Goal: Navigation & Orientation: Find specific page/section

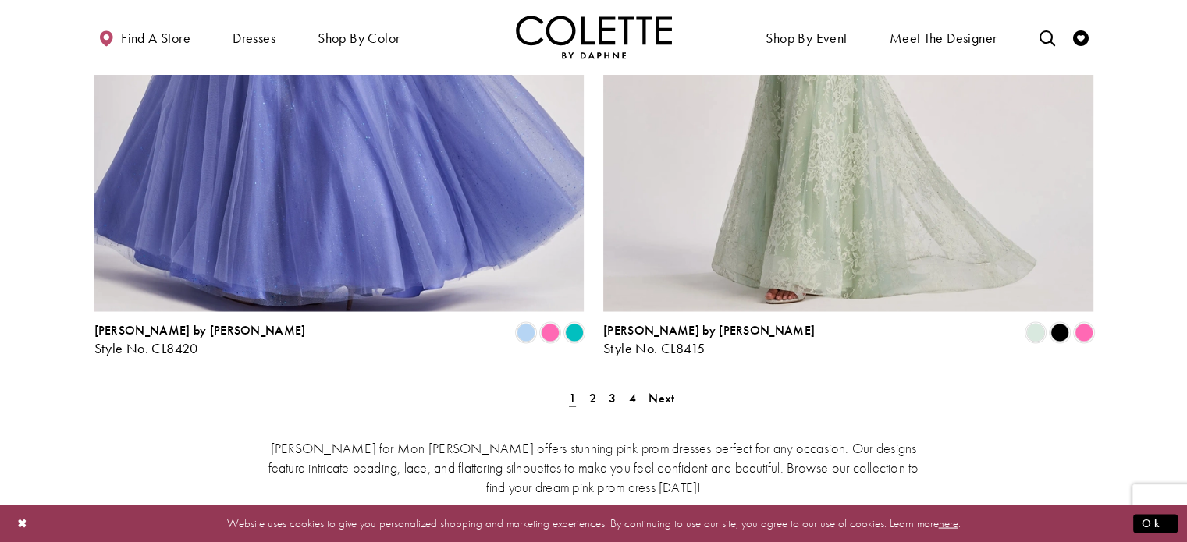
scroll to position [2888, 0]
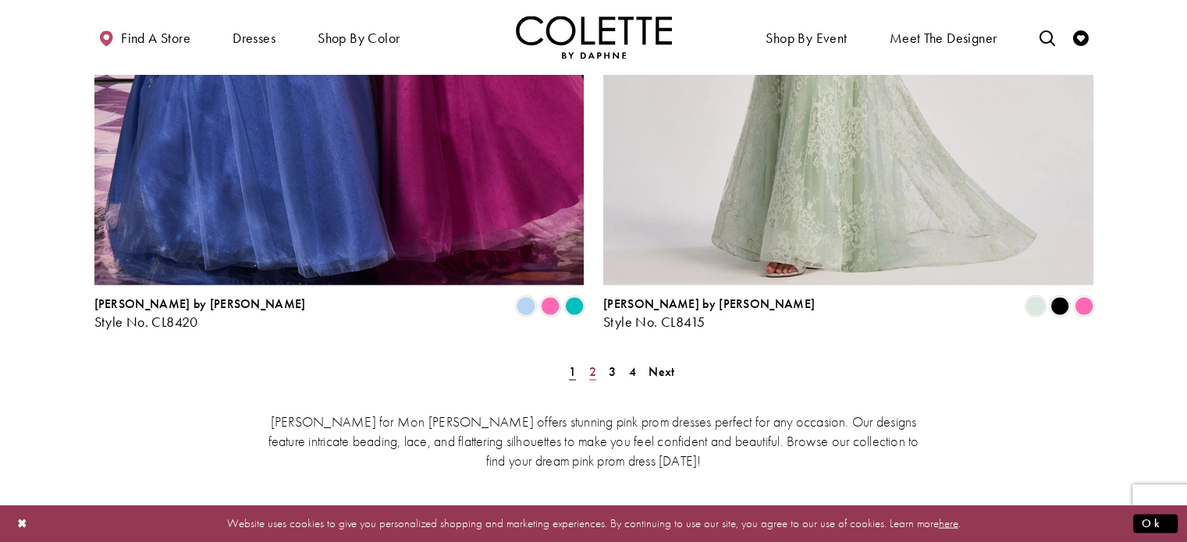
click at [591, 363] on span "2" at bounding box center [592, 371] width 7 height 16
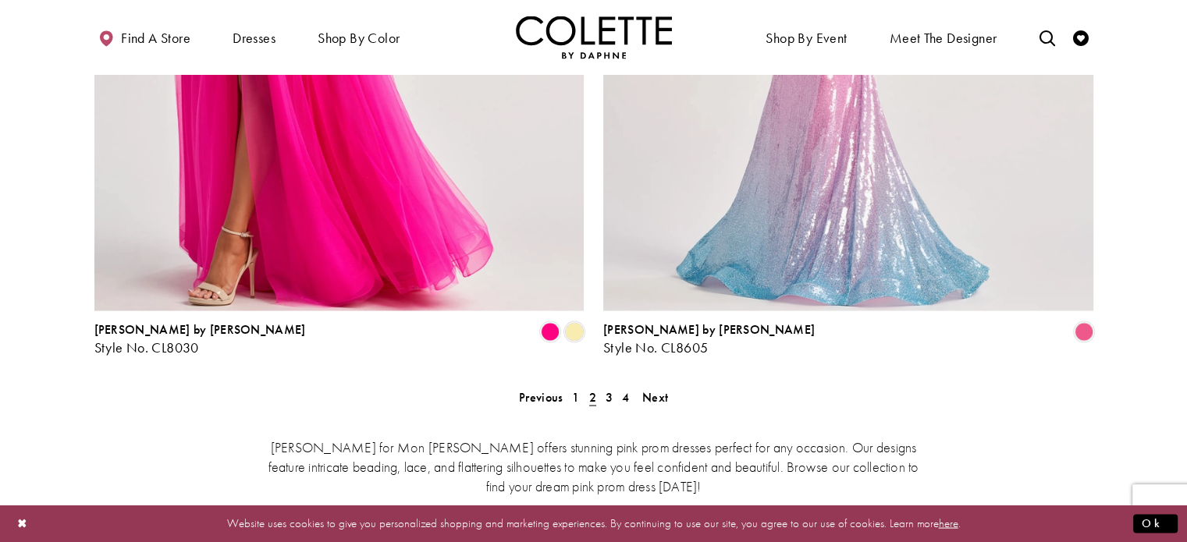
scroll to position [2865, 0]
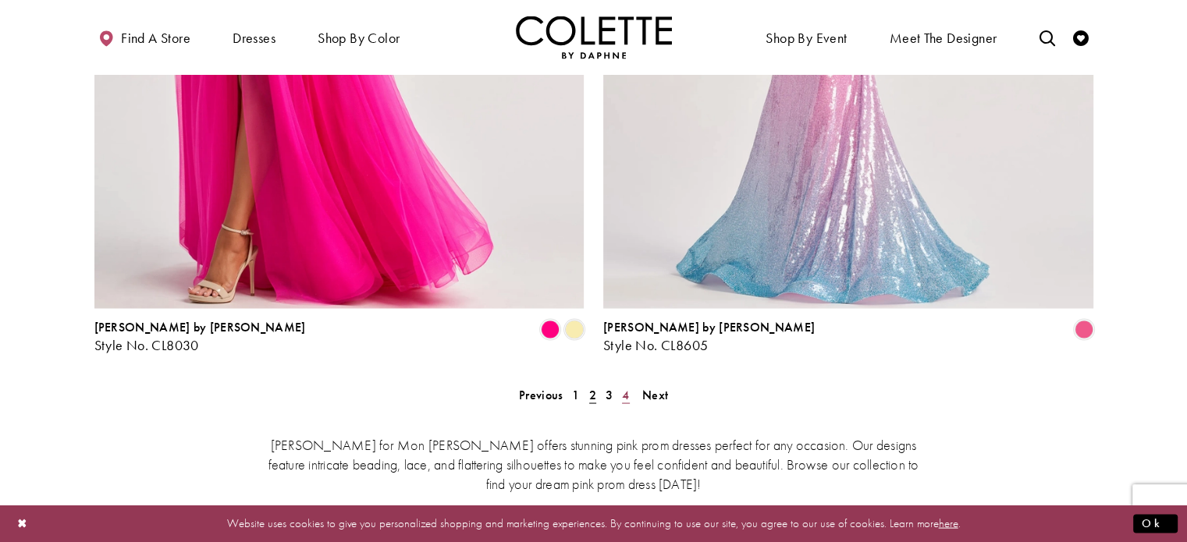
click at [621, 383] on link "4" at bounding box center [625, 394] width 16 height 23
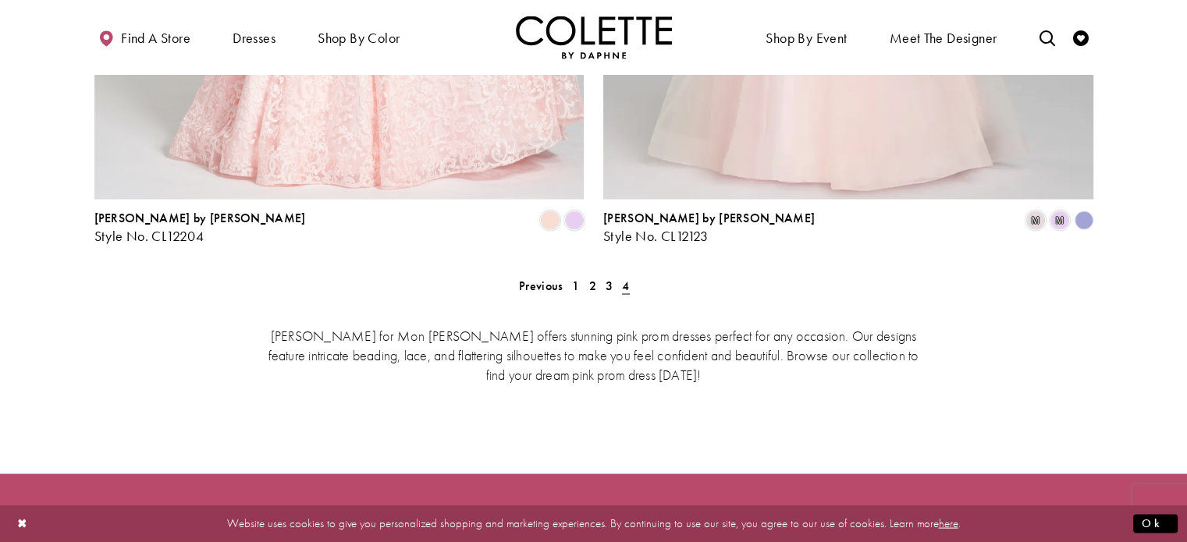
scroll to position [2976, 0]
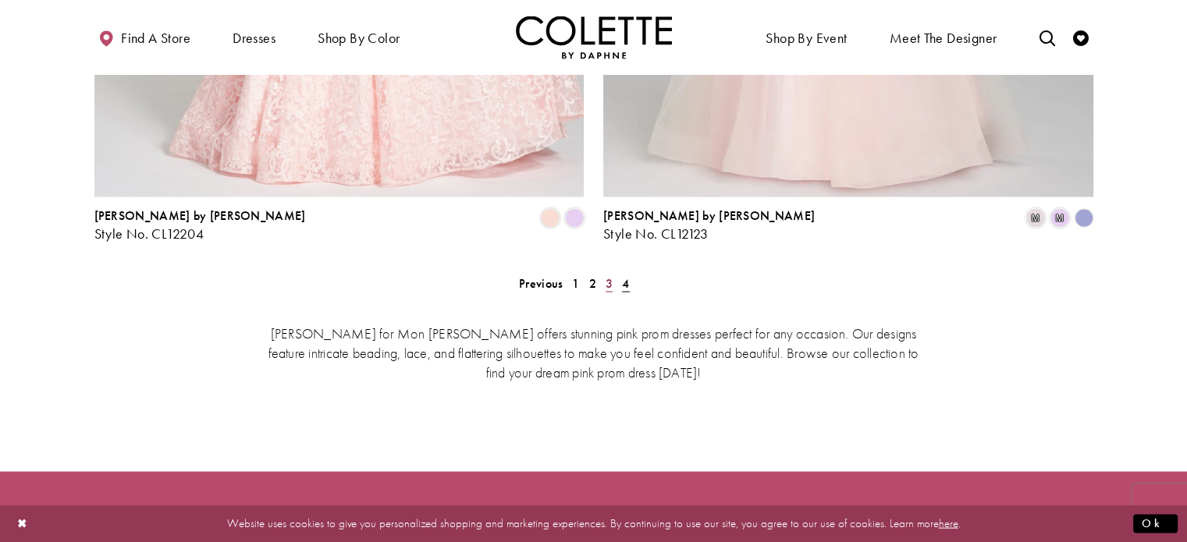
click at [607, 276] on span "3" at bounding box center [609, 284] width 7 height 16
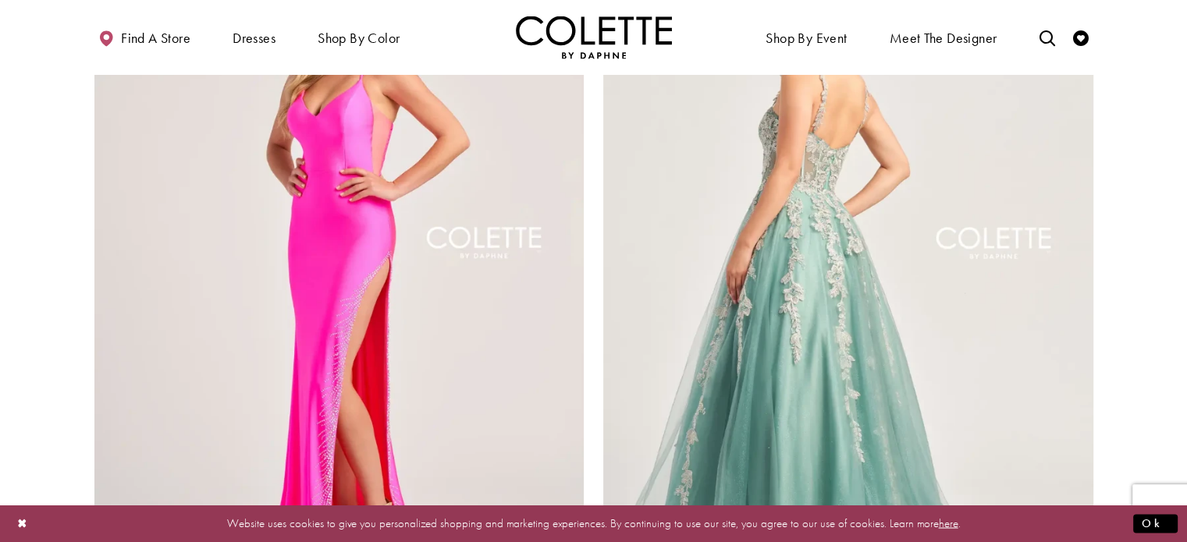
scroll to position [2315, 0]
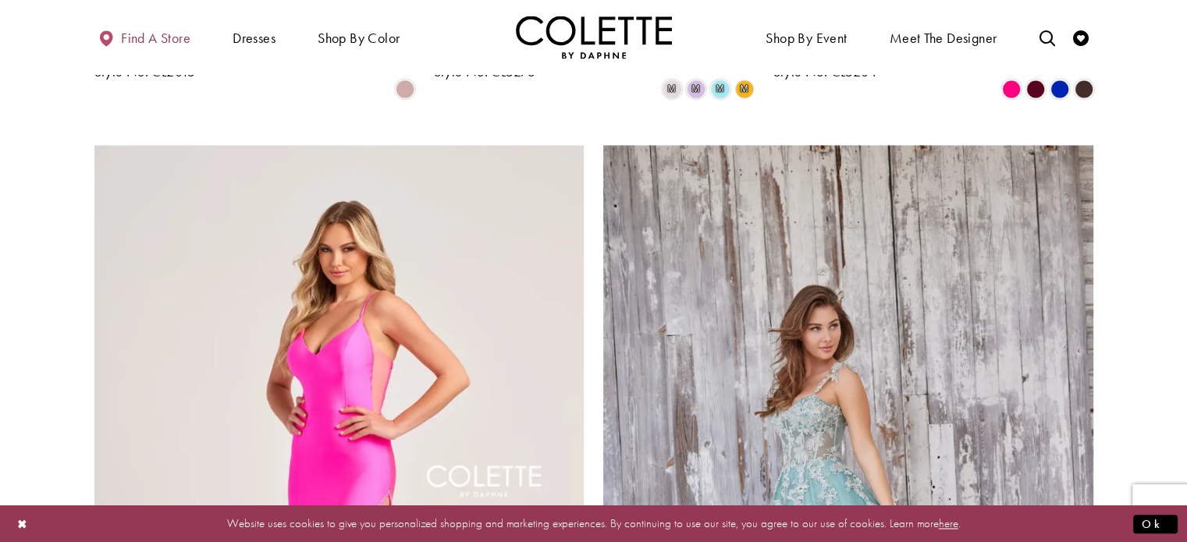
click at [141, 40] on span "Find a store" at bounding box center [155, 38] width 69 height 16
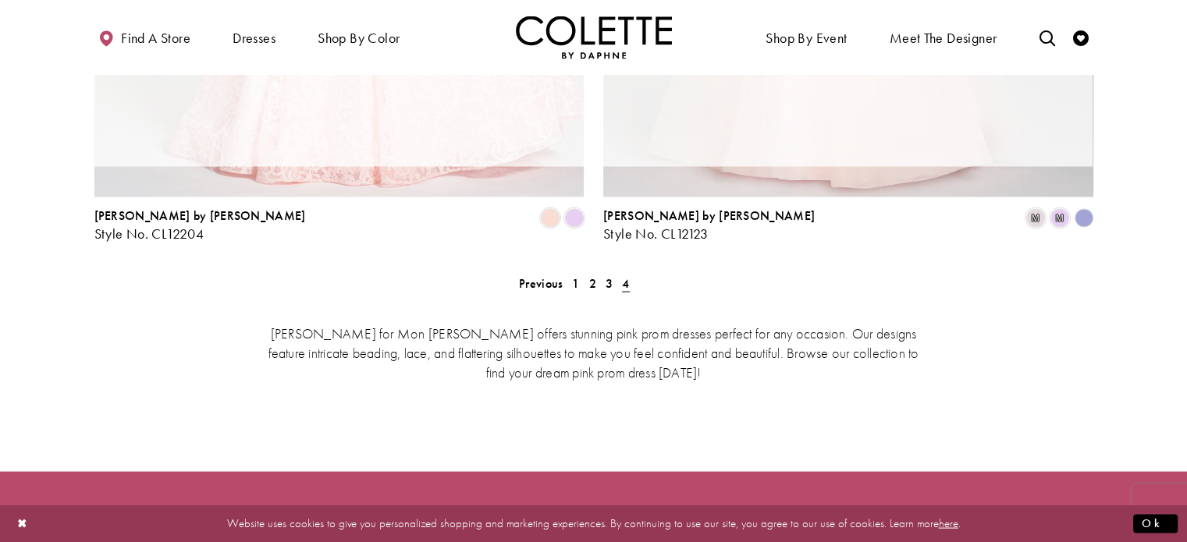
scroll to position [84, 0]
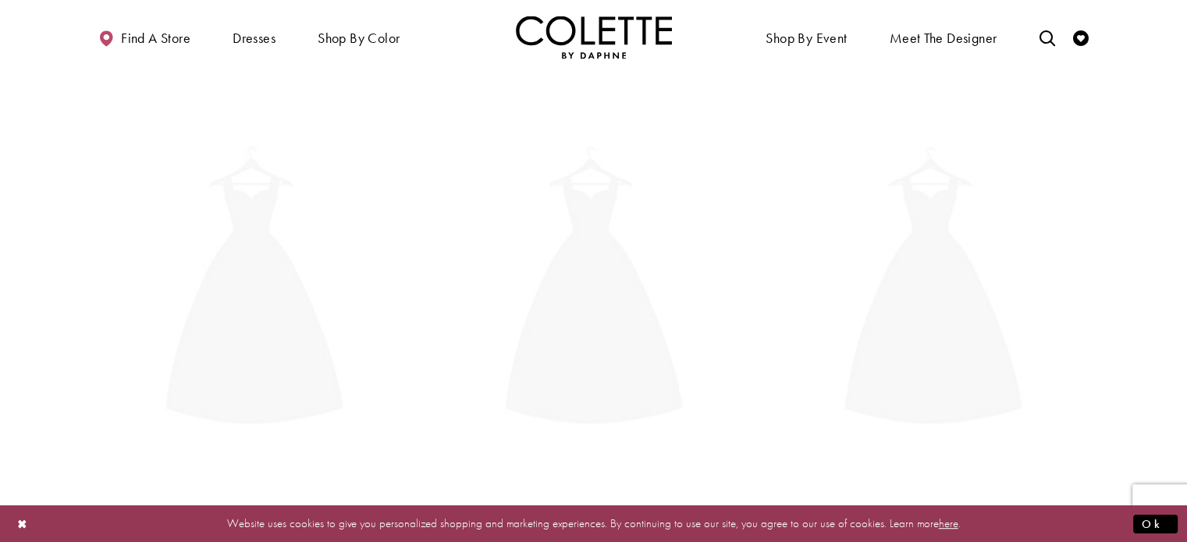
scroll to position [84, 0]
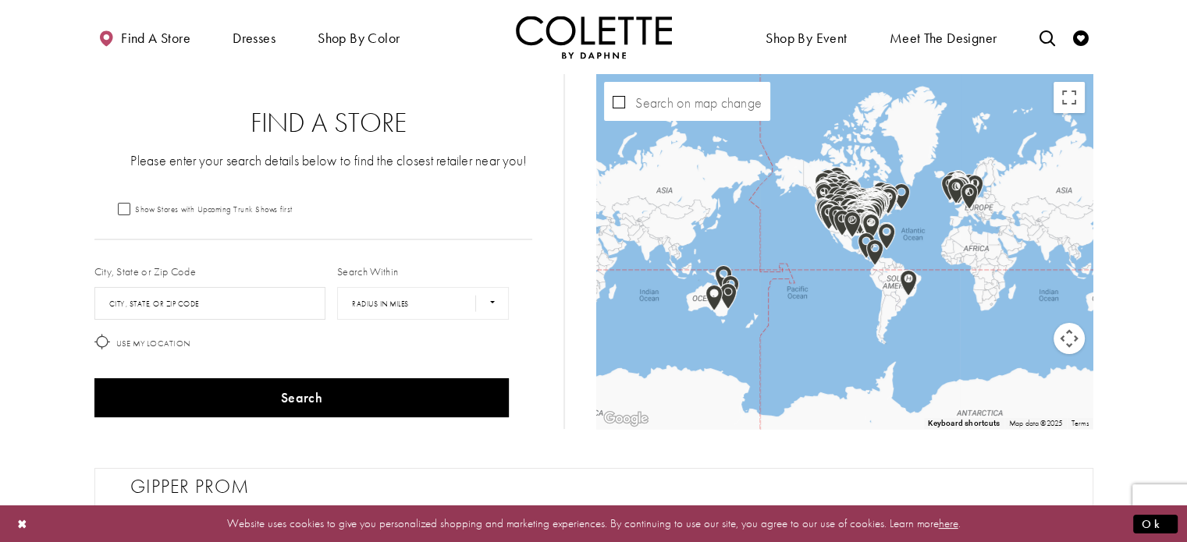
click at [892, 192] on img "Map with store locations" at bounding box center [888, 201] width 17 height 27
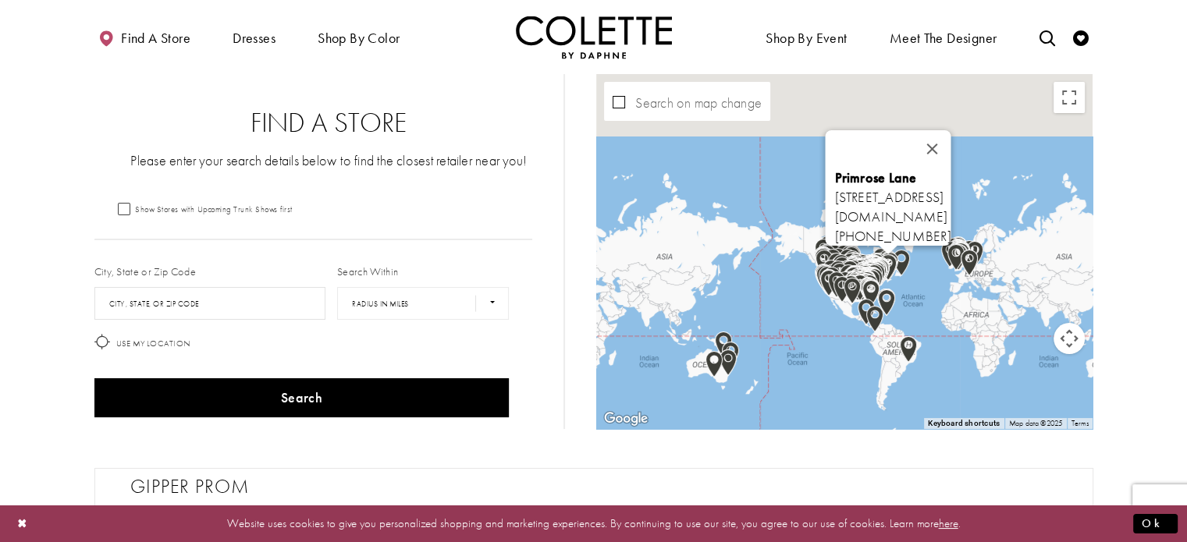
click at [302, 305] on div "City, State or Zip Code City, State, or ZIP Code Search Within **** ** *** *** …" at bounding box center [313, 340] width 450 height 165
click at [284, 306] on input "City, State, or ZIP Code" at bounding box center [210, 303] width 232 height 33
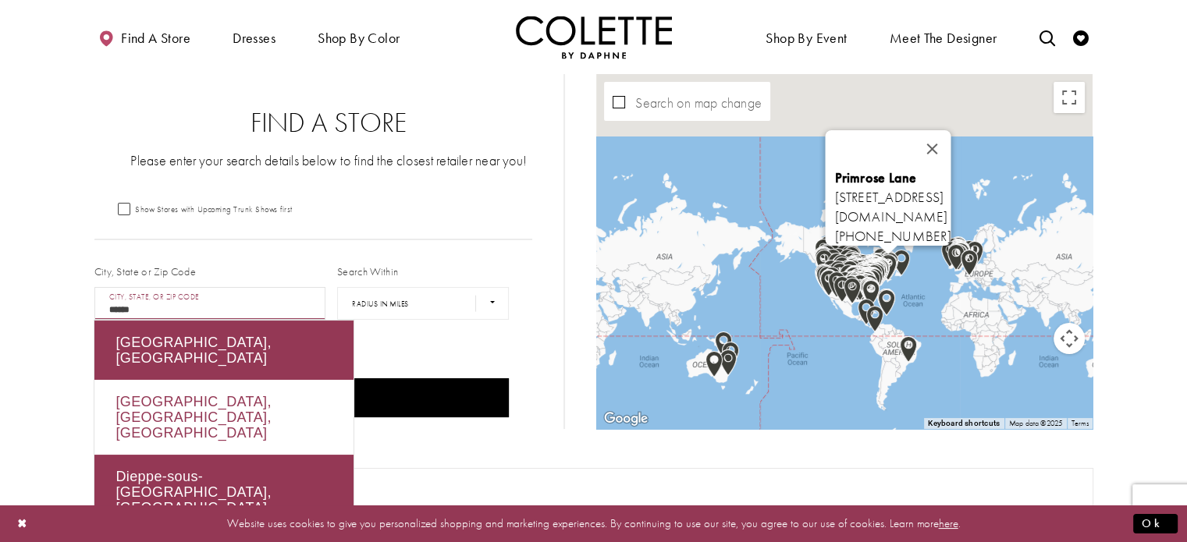
click at [287, 381] on div "[GEOGRAPHIC_DATA], [GEOGRAPHIC_DATA], [GEOGRAPHIC_DATA]" at bounding box center [223, 417] width 259 height 75
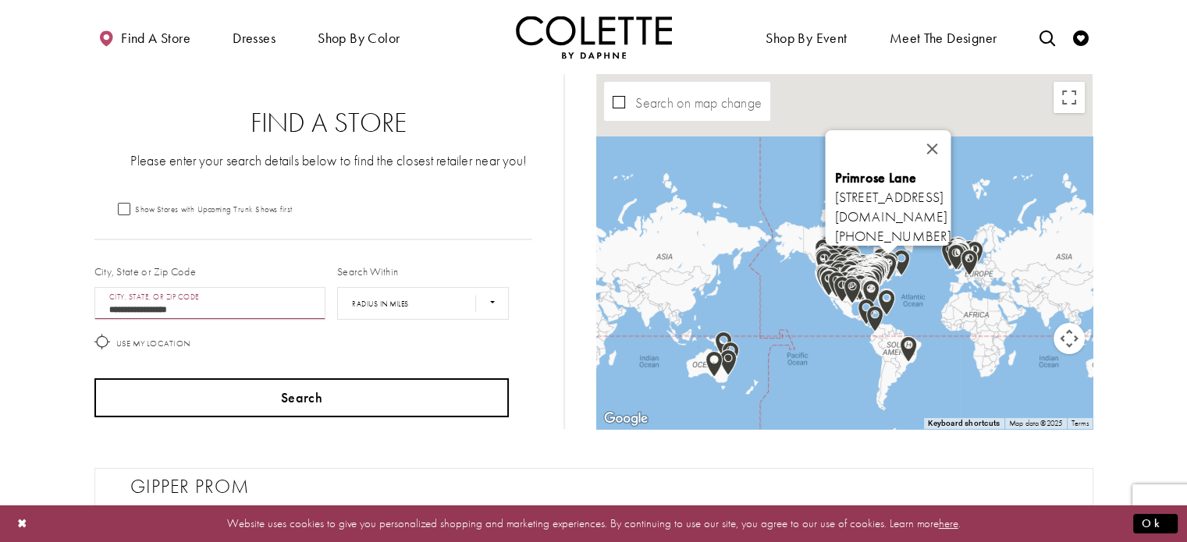
type input "**********"
click at [333, 397] on button "Search" at bounding box center [301, 398] width 415 height 39
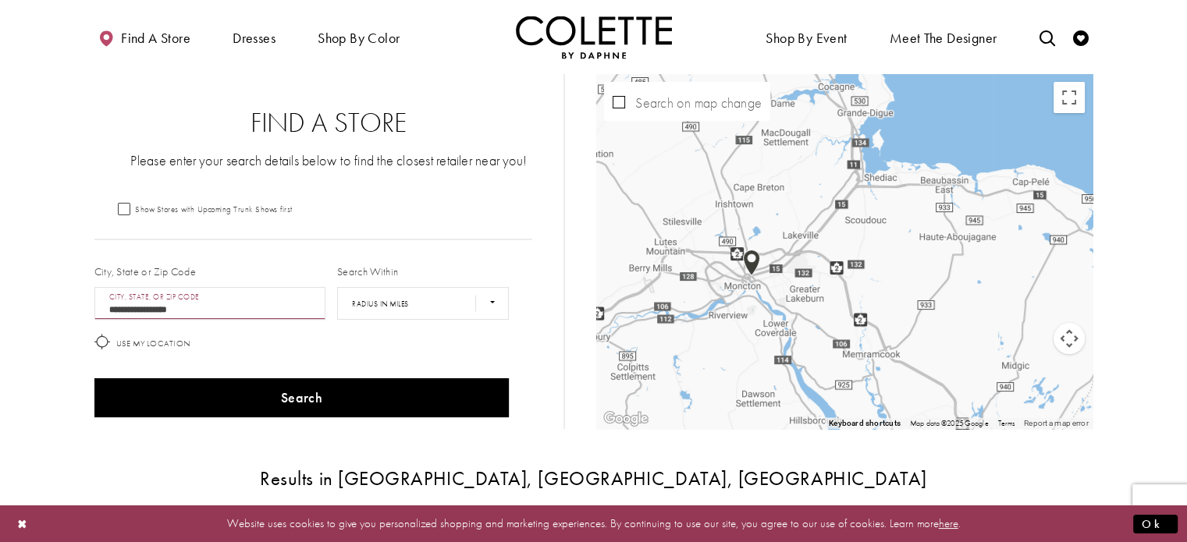
drag, startPoint x: 715, startPoint y: 322, endPoint x: 851, endPoint y: 311, distance: 136.3
click at [851, 311] on div "Map with store locations" at bounding box center [844, 251] width 496 height 355
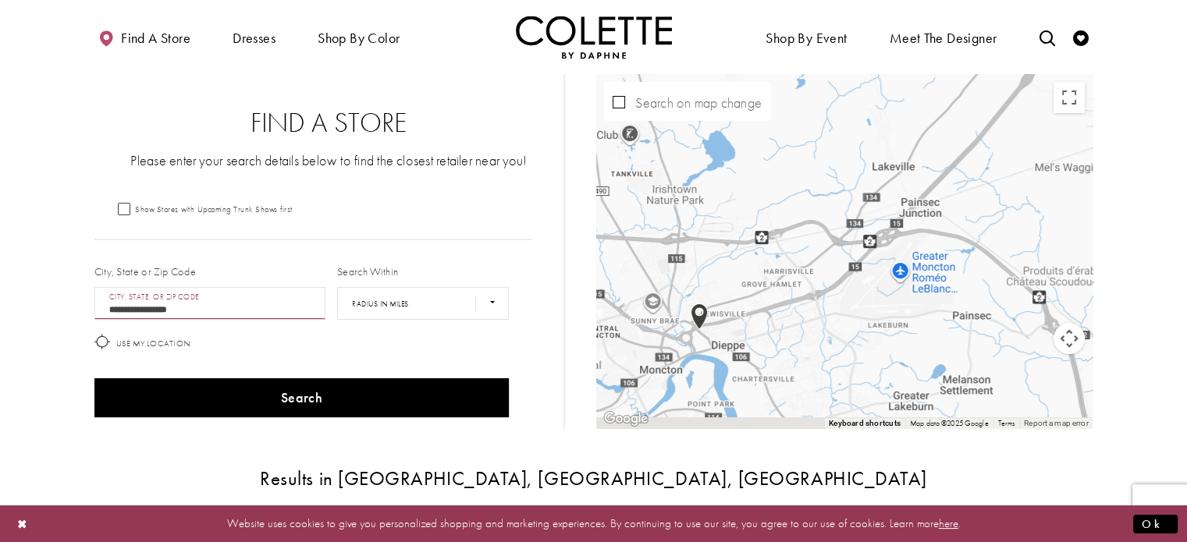
drag, startPoint x: 725, startPoint y: 286, endPoint x: 870, endPoint y: 202, distance: 167.2
click at [870, 202] on div "Map with store locations" at bounding box center [844, 251] width 496 height 355
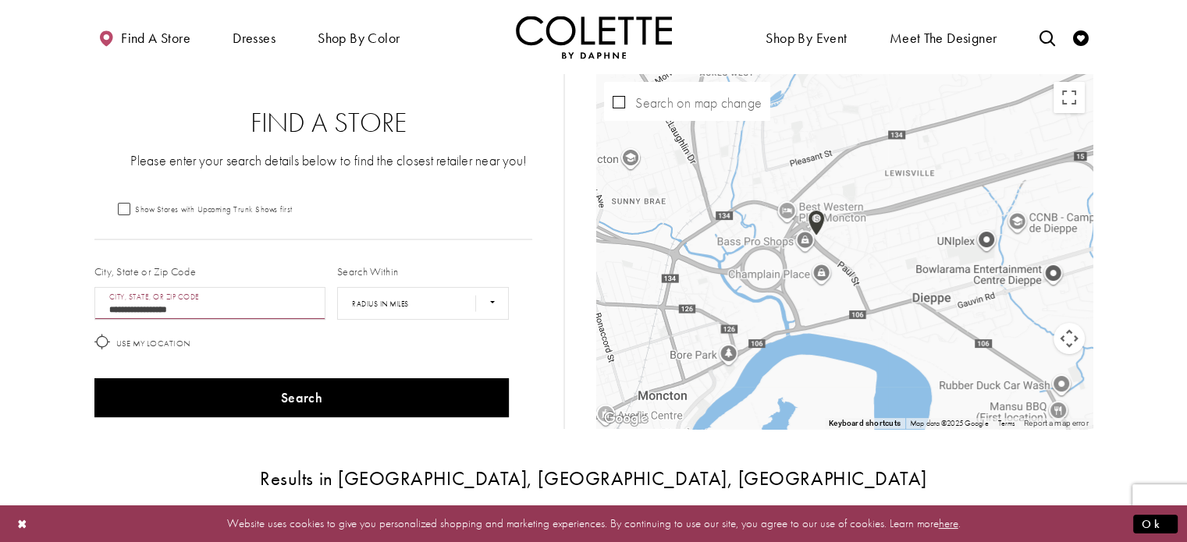
drag, startPoint x: 737, startPoint y: 308, endPoint x: 948, endPoint y: 161, distance: 256.8
click at [948, 161] on div "Map with store locations" at bounding box center [844, 251] width 496 height 355
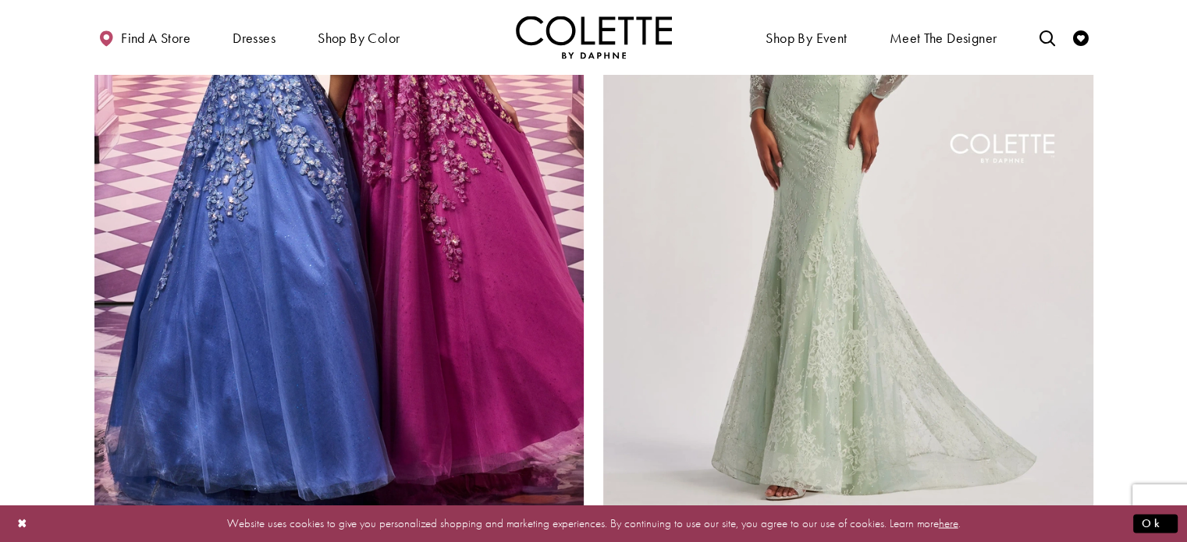
scroll to position [2732, 0]
